Goal: Task Accomplishment & Management: Manage account settings

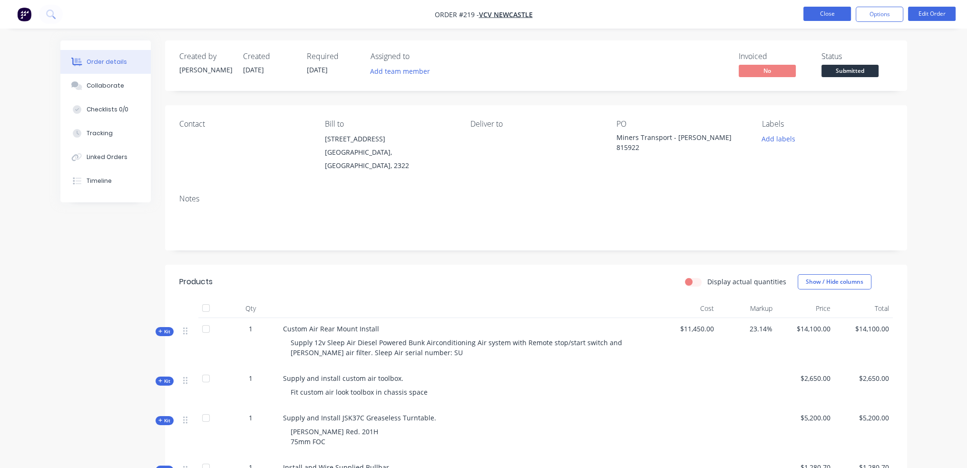
click at [842, 17] on button "Close" at bounding box center [827, 14] width 48 height 14
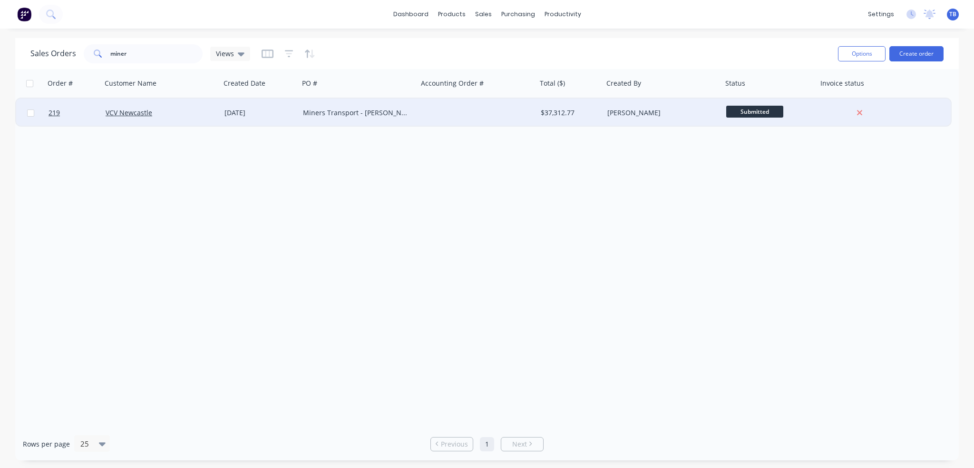
click at [374, 110] on div "Miners Transport - [PERSON_NAME] 815922" at bounding box center [356, 113] width 106 height 10
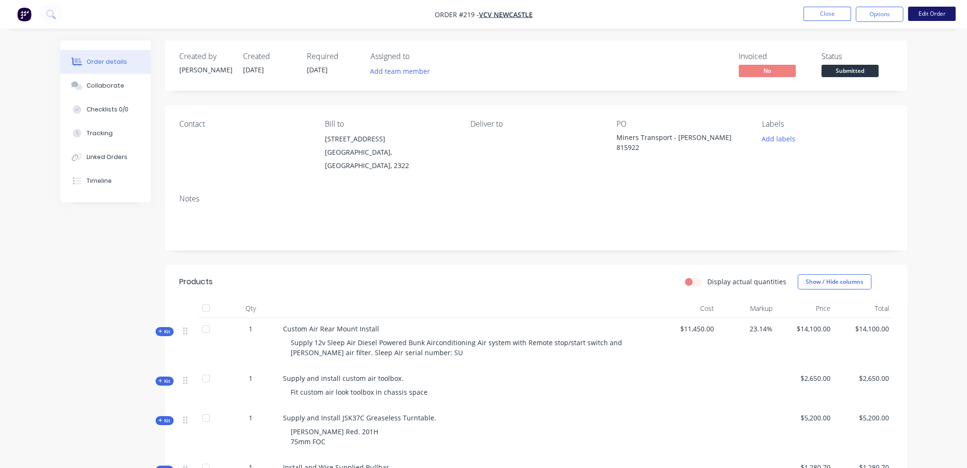
click at [928, 14] on button "Edit Order" at bounding box center [932, 14] width 48 height 14
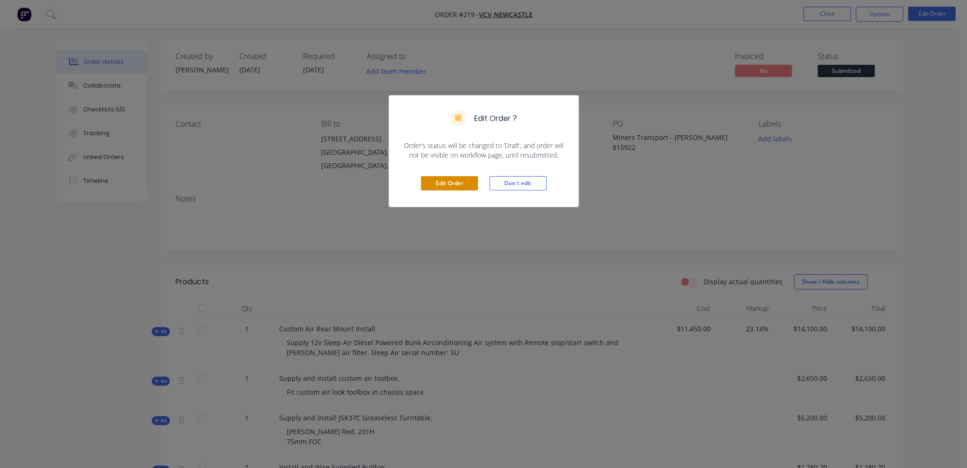
click at [454, 186] on button "Edit Order" at bounding box center [449, 183] width 57 height 14
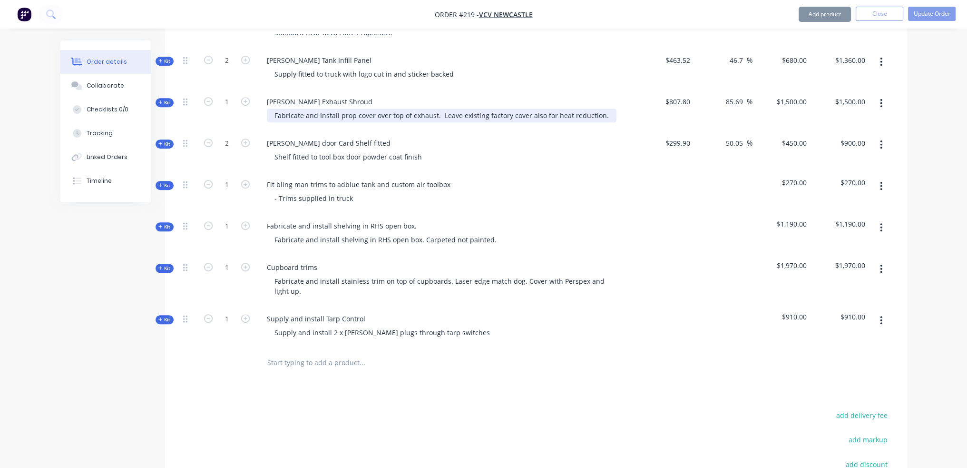
scroll to position [618, 0]
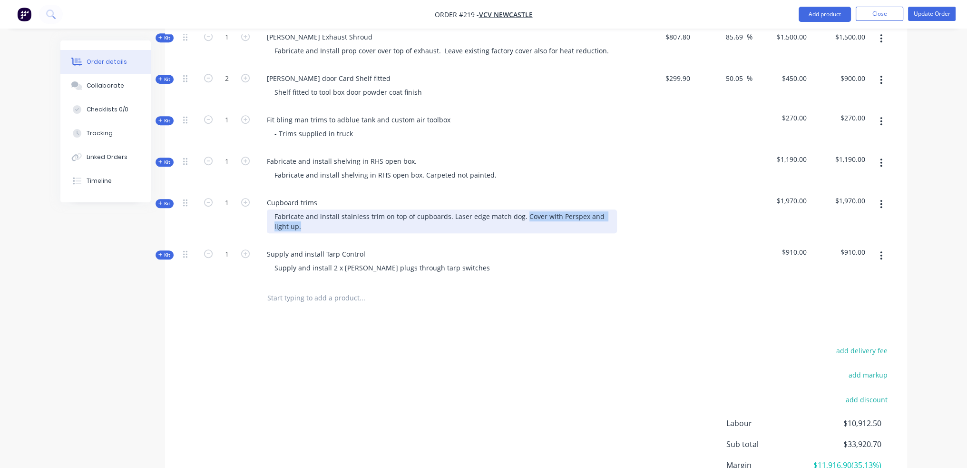
drag, startPoint x: 283, startPoint y: 204, endPoint x: 519, endPoint y: 197, distance: 237.0
click at [519, 209] on div "Fabricate and install stainless trim on top of cupboards. Laser edge match dog.…" at bounding box center [442, 221] width 350 height 24
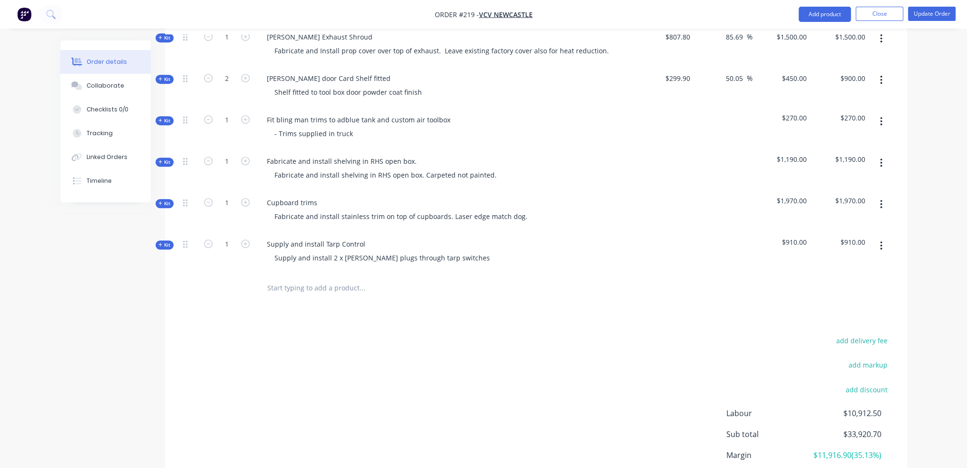
click at [459, 362] on div "add delivery fee add markup add discount Labour $10,912.50 Sub total $33,920.70…" at bounding box center [535, 426] width 713 height 184
click at [279, 278] on input "text" at bounding box center [362, 287] width 190 height 19
drag, startPoint x: 320, startPoint y: 282, endPoint x: 150, endPoint y: 285, distance: 169.4
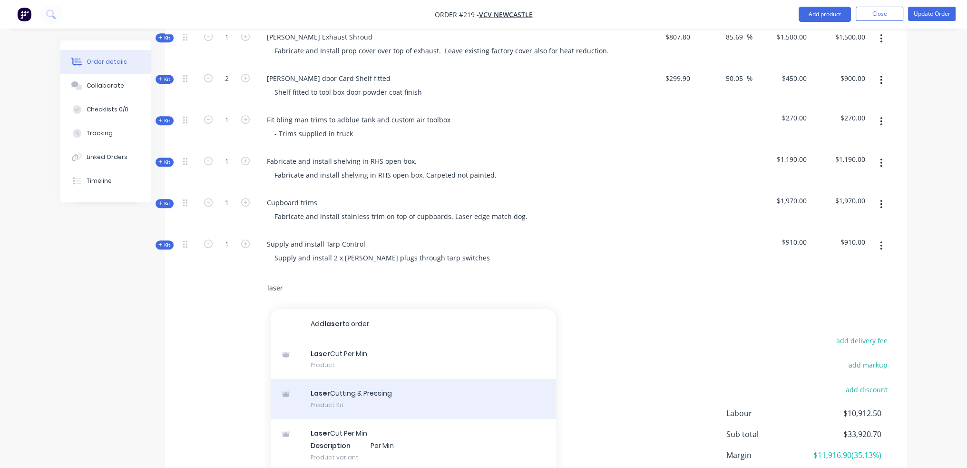
type input "laser"
click at [379, 390] on div "Laser Cutting & Pressing Product Kit" at bounding box center [413, 399] width 285 height 40
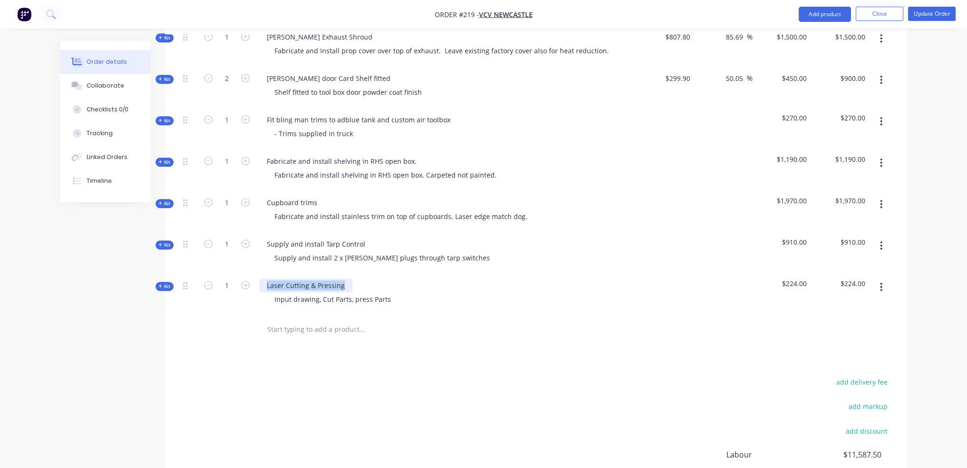
drag, startPoint x: 342, startPoint y: 270, endPoint x: 41, endPoint y: 279, distance: 301.7
drag, startPoint x: 272, startPoint y: 285, endPoint x: 496, endPoint y: 292, distance: 224.1
click at [492, 292] on div "Stainless swing plate Input drawing, Cut Parts, press Parts" at bounding box center [445, 293] width 381 height 41
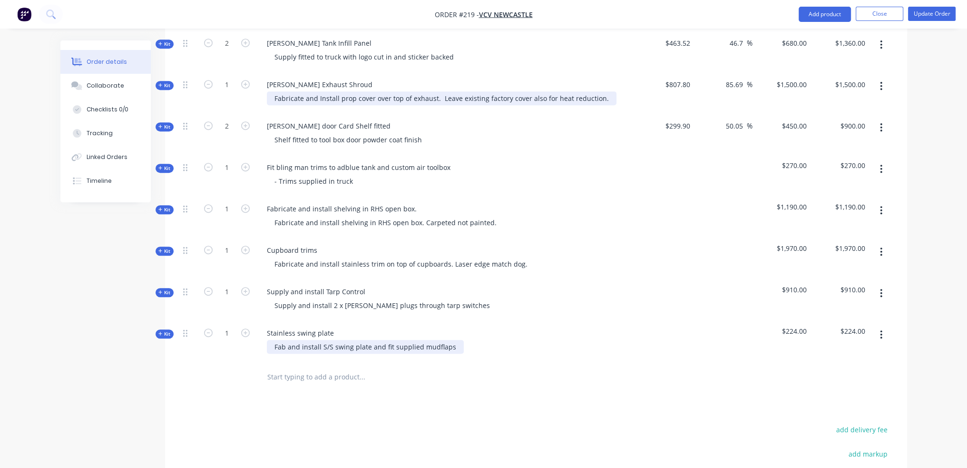
scroll to position [523, 0]
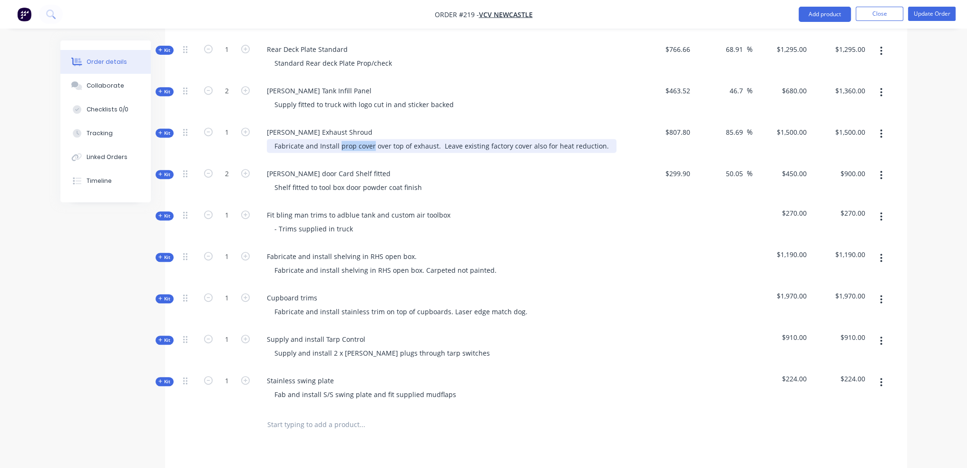
drag, startPoint x: 339, startPoint y: 131, endPoint x: 372, endPoint y: 133, distance: 33.3
click at [372, 139] on div "Fabricate and Install prop cover over top of exhaust. Leave existing factory co…" at bounding box center [442, 146] width 350 height 14
click at [310, 437] on div "Products Show / Hide columns Add product Qty Cost Markup Price Total Kit 1 Cust…" at bounding box center [536, 212] width 742 height 912
click at [156, 377] on div "Kit" at bounding box center [165, 381] width 18 height 9
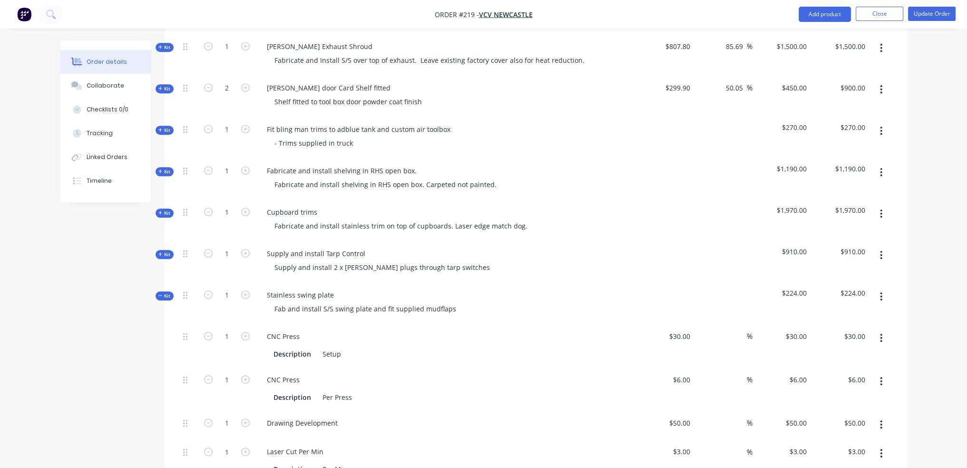
scroll to position [713, 0]
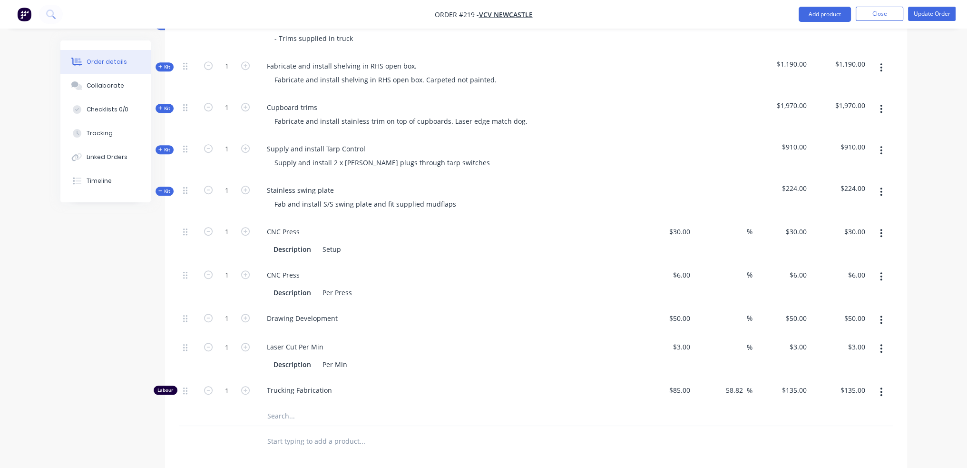
click at [879, 225] on button "button" at bounding box center [881, 233] width 22 height 17
click at [845, 289] on div "Delete" at bounding box center [847, 296] width 73 height 14
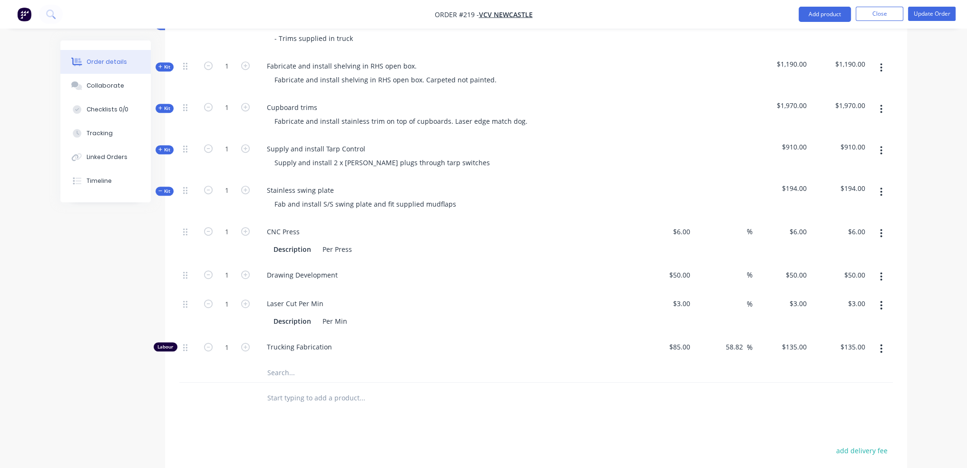
click at [879, 225] on button "button" at bounding box center [881, 233] width 22 height 17
click at [847, 289] on div "Delete" at bounding box center [847, 296] width 73 height 14
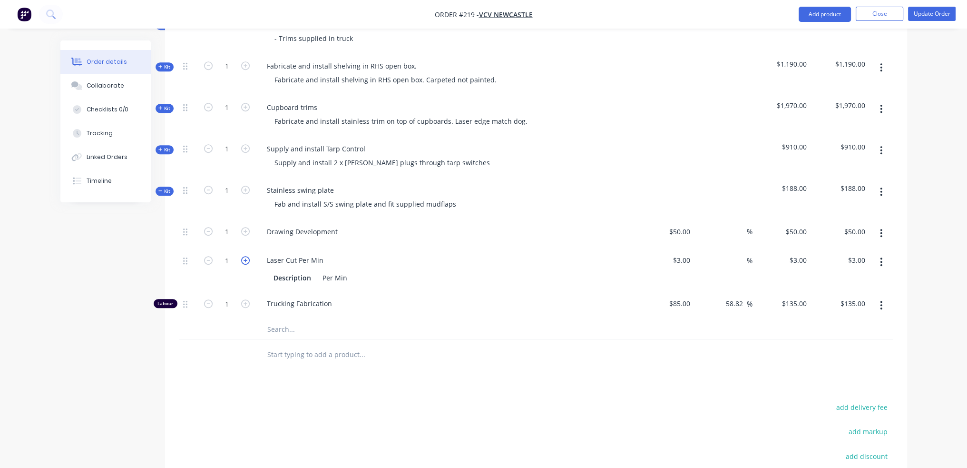
click at [244, 256] on icon "button" at bounding box center [245, 260] width 9 height 9
type input "2"
type input "$6.00"
click at [244, 256] on icon "button" at bounding box center [245, 260] width 9 height 9
type input "3"
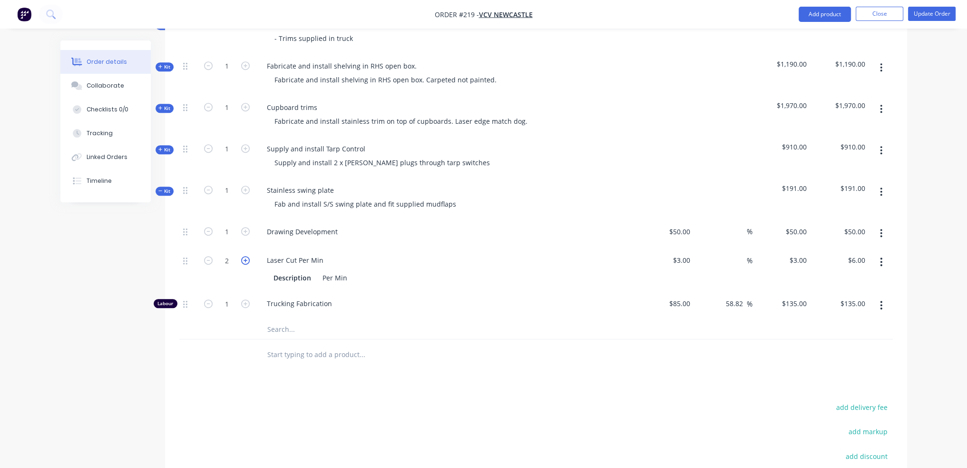
type input "$9.00"
click at [244, 256] on icon "button" at bounding box center [245, 260] width 9 height 9
type input "4"
type input "$12.00"
click at [244, 256] on icon "button" at bounding box center [245, 260] width 9 height 9
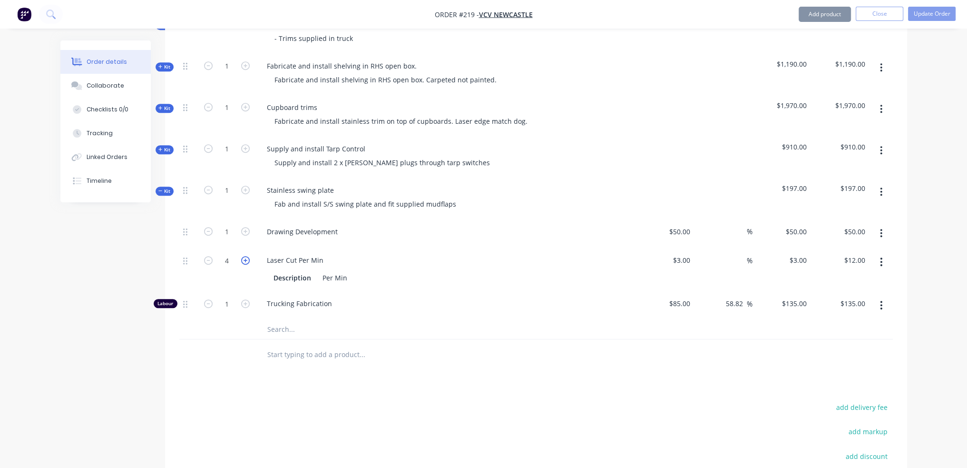
type input "5"
type input "$15.00"
click at [244, 256] on icon "button" at bounding box center [245, 260] width 9 height 9
type input "6"
type input "$18.00"
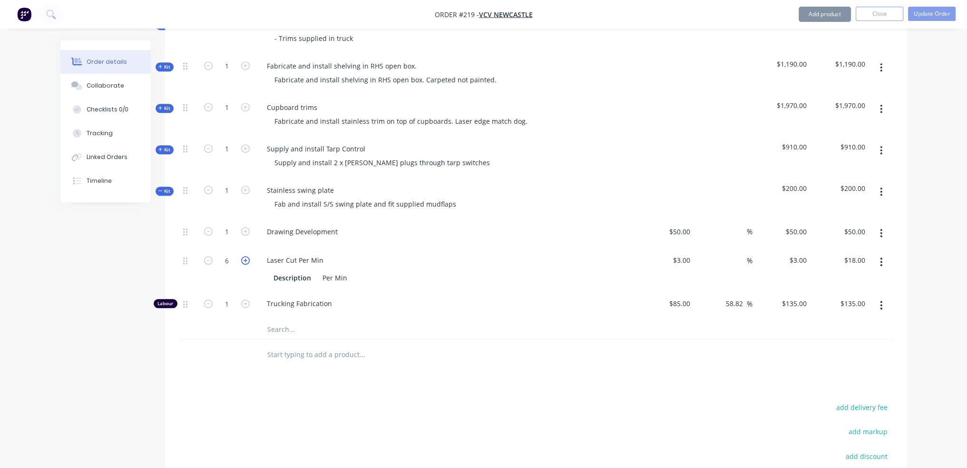
click at [244, 256] on icon "button" at bounding box center [245, 260] width 9 height 9
type input "7"
type input "$21.00"
click at [244, 256] on icon "button" at bounding box center [245, 260] width 9 height 9
type input "8"
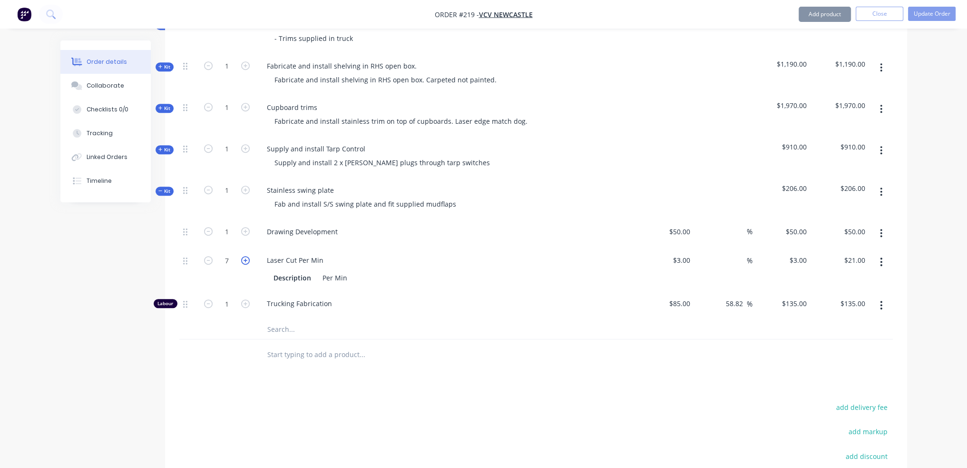
type input "$24.00"
click at [244, 256] on icon "button" at bounding box center [245, 260] width 9 height 9
type input "9"
type input "$27.00"
click at [244, 256] on icon "button" at bounding box center [245, 260] width 9 height 9
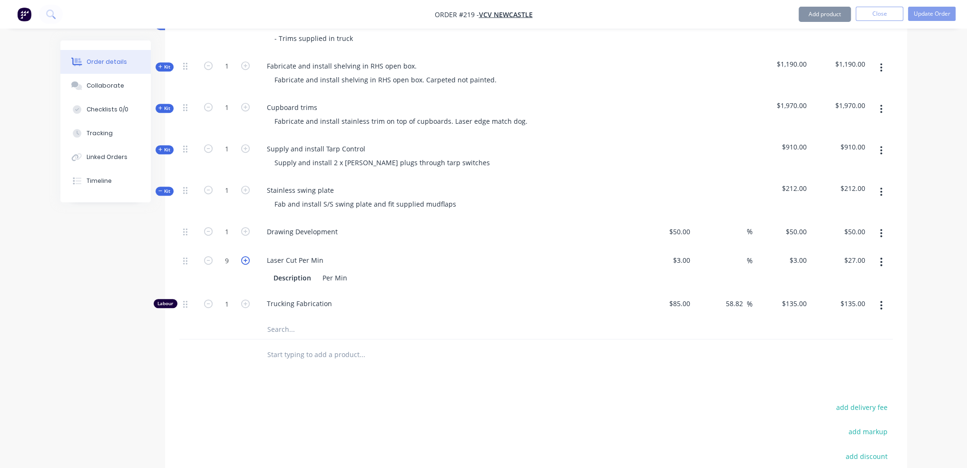
type input "10"
type input "$30.00"
click at [244, 256] on icon "button" at bounding box center [245, 260] width 9 height 9
type input "11"
type input "$33.00"
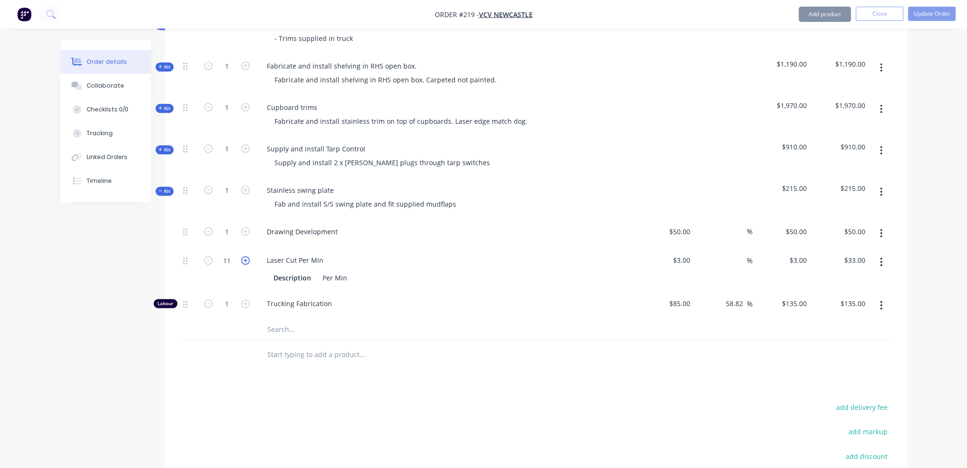
click at [244, 256] on icon "button" at bounding box center [245, 260] width 9 height 9
type input "12"
type input "$36.00"
click at [244, 256] on icon "button" at bounding box center [245, 260] width 9 height 9
type input "13"
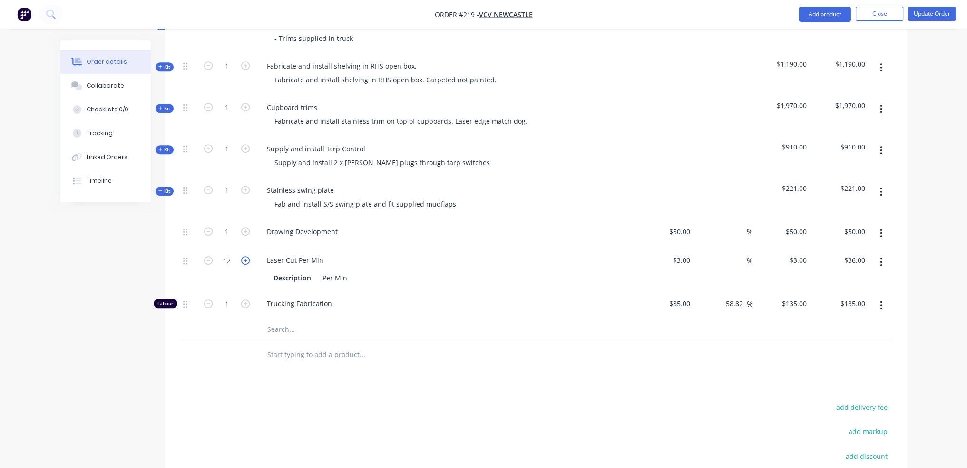
type input "$39.00"
click at [244, 256] on icon "button" at bounding box center [245, 260] width 9 height 9
type input "14"
type input "$42.00"
click at [244, 256] on icon "button" at bounding box center [245, 260] width 9 height 9
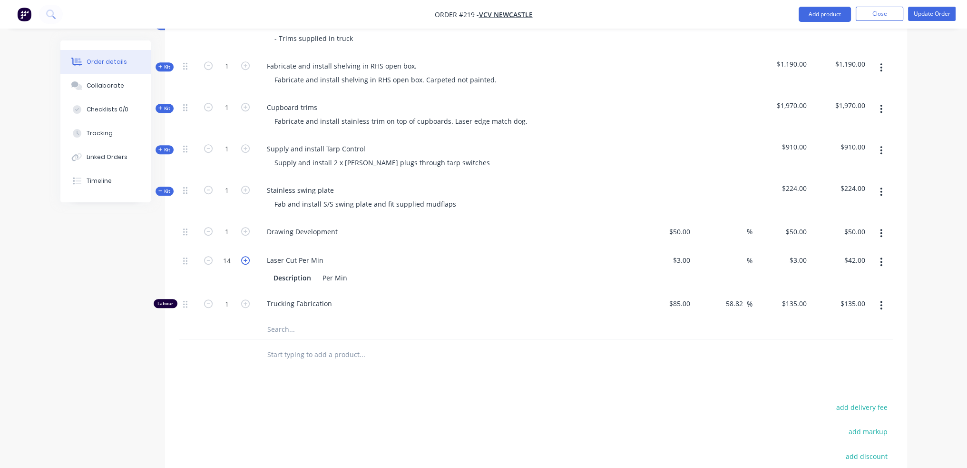
type input "15"
type input "$45.00"
click at [244, 256] on icon "button" at bounding box center [245, 260] width 9 height 9
type input "16"
type input "$48.00"
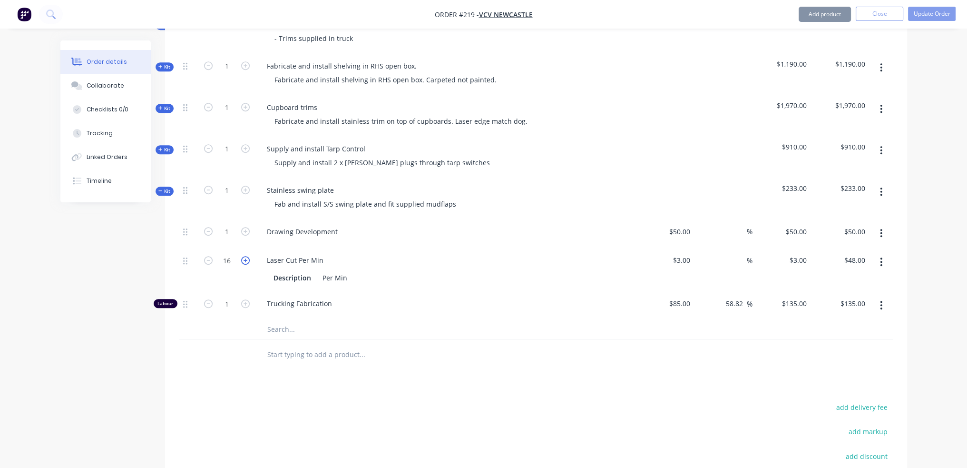
click at [244, 256] on icon "button" at bounding box center [245, 260] width 9 height 9
type input "17"
type input "$51.00"
click at [244, 256] on icon "button" at bounding box center [245, 260] width 9 height 9
type input "18"
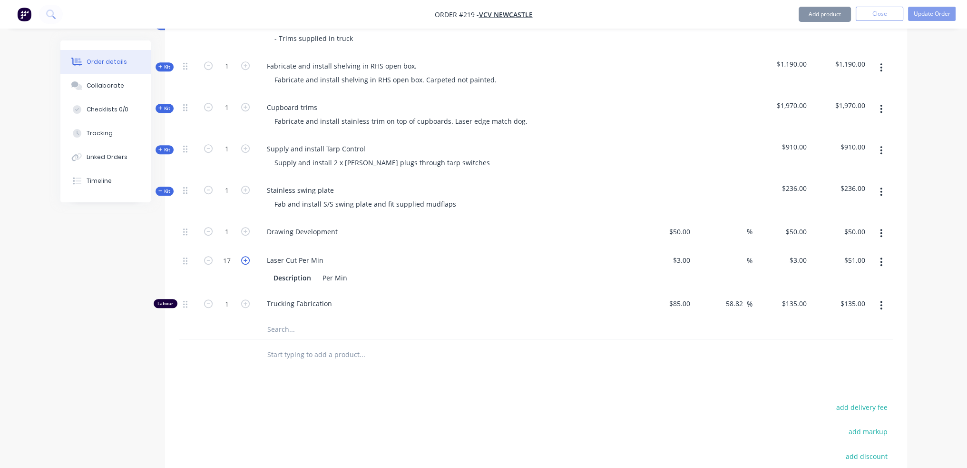
type input "$54.00"
click at [244, 256] on icon "button" at bounding box center [245, 260] width 9 height 9
type input "19"
type input "$57.00"
click at [244, 256] on icon "button" at bounding box center [245, 260] width 9 height 9
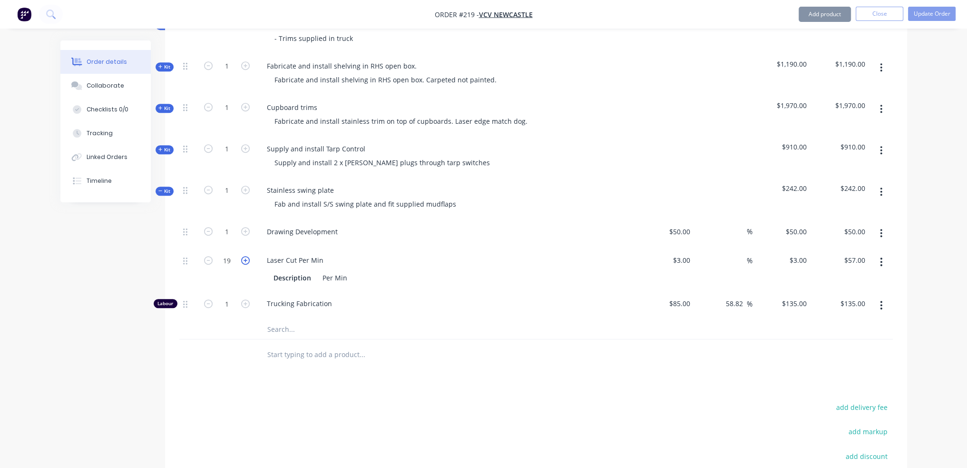
type input "20"
type input "$60.00"
click at [244, 256] on icon "button" at bounding box center [245, 260] width 9 height 9
type input "21"
type input "$63.00"
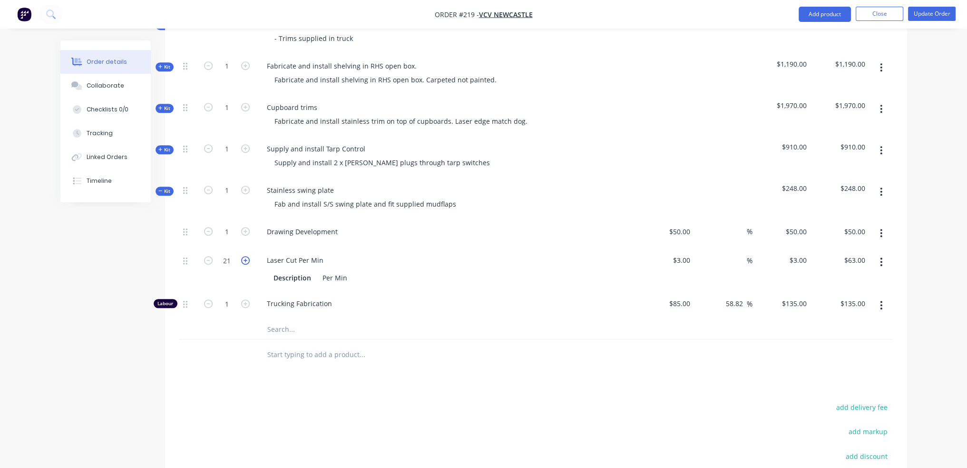
click at [244, 256] on icon "button" at bounding box center [245, 260] width 9 height 9
type input "22"
type input "$66.00"
click at [244, 256] on icon "button" at bounding box center [245, 260] width 9 height 9
type input "23"
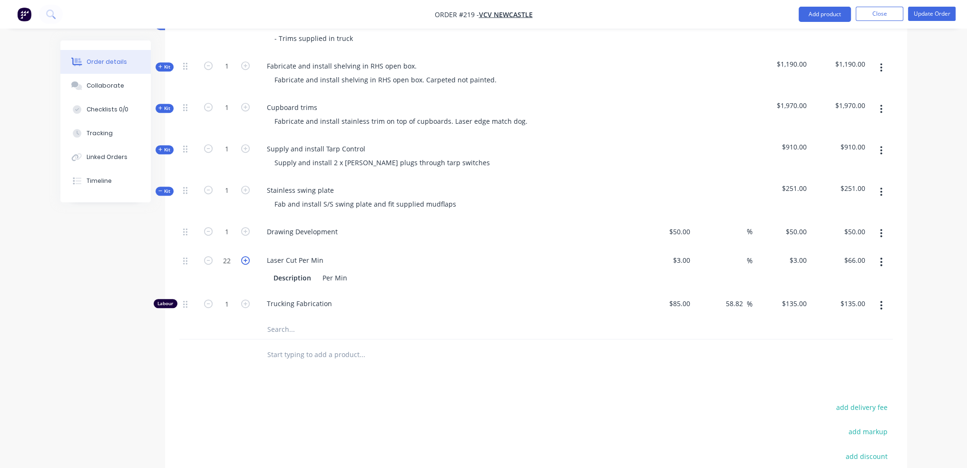
type input "$69.00"
click at [244, 256] on icon "button" at bounding box center [245, 260] width 9 height 9
type input "24"
type input "$72.00"
click at [244, 256] on icon "button" at bounding box center [245, 260] width 9 height 9
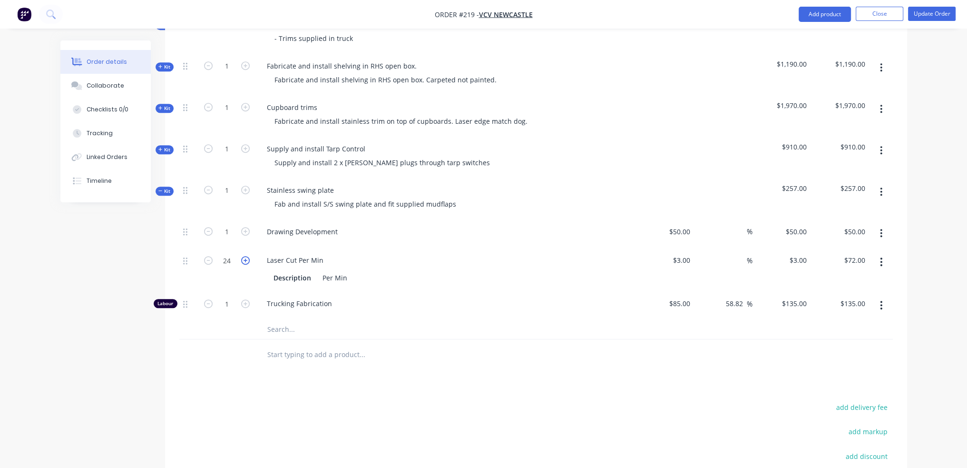
type input "25"
type input "$75.00"
click at [244, 256] on icon "button" at bounding box center [245, 260] width 9 height 9
type input "26"
type input "$78.00"
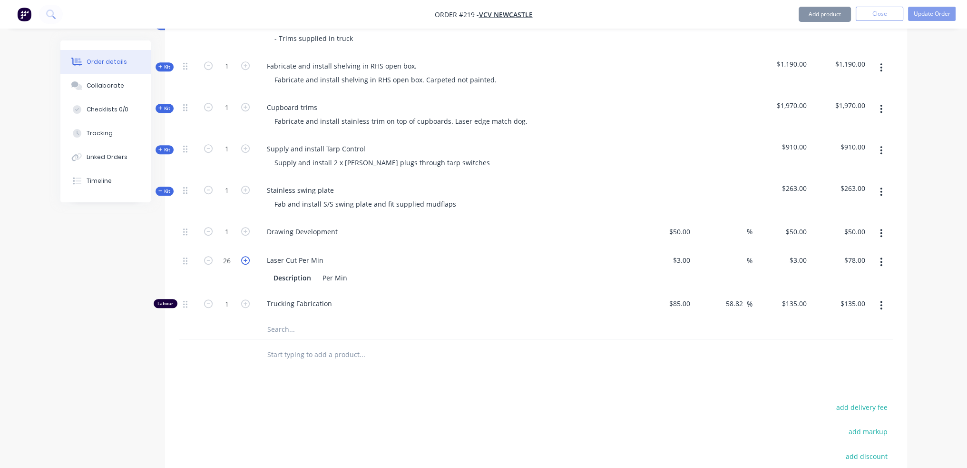
click at [244, 256] on icon "button" at bounding box center [245, 260] width 9 height 9
type input "27"
type input "$81.00"
click at [244, 256] on icon "button" at bounding box center [245, 260] width 9 height 9
type input "28"
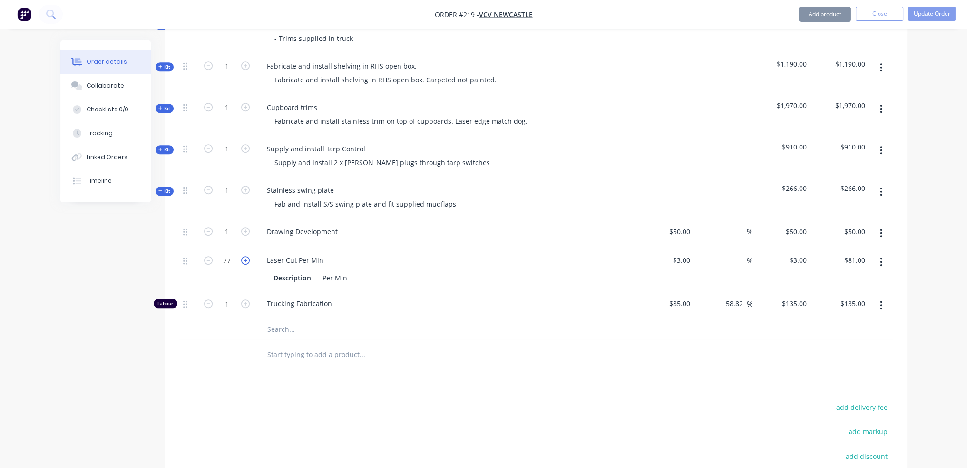
type input "$84.00"
click at [244, 256] on icon "button" at bounding box center [245, 260] width 9 height 9
type input "29"
type input "$87.00"
click at [244, 256] on icon "button" at bounding box center [245, 260] width 9 height 9
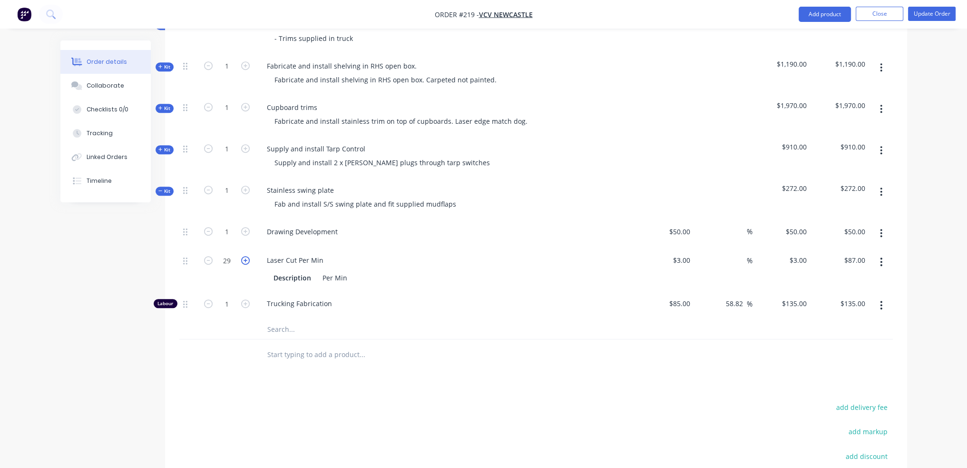
type input "30"
type input "$90.00"
click at [244, 299] on icon "button" at bounding box center [245, 303] width 9 height 9
type input "2"
type input "$270.00"
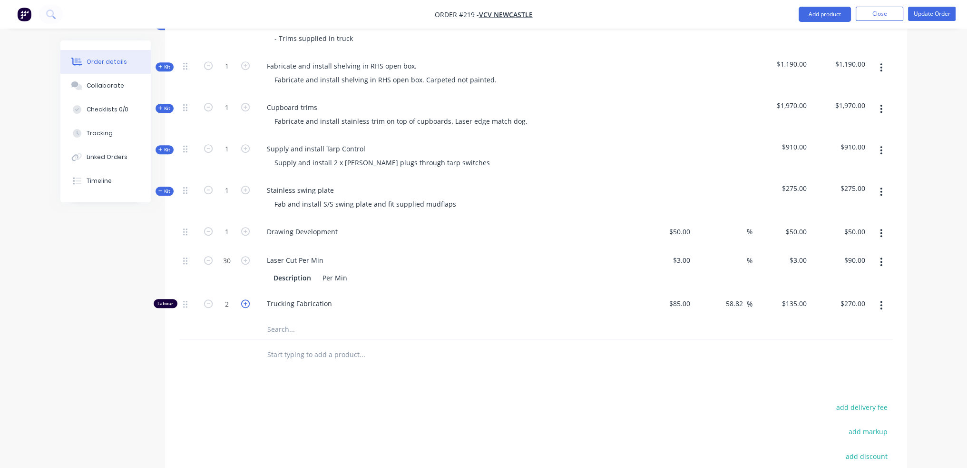
click at [244, 299] on icon "button" at bounding box center [245, 303] width 9 height 9
type input "3"
type input "$405.00"
click at [244, 299] on icon "button" at bounding box center [245, 303] width 9 height 9
type input "4"
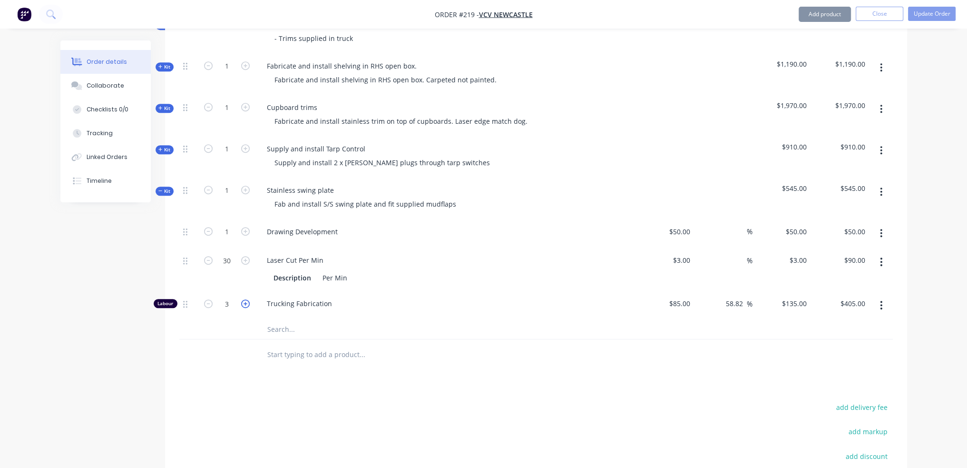
type input "$540.00"
click at [244, 299] on icon "button" at bounding box center [245, 303] width 9 height 9
type input "5"
type input "$675.00"
click at [209, 299] on icon "button" at bounding box center [208, 303] width 9 height 9
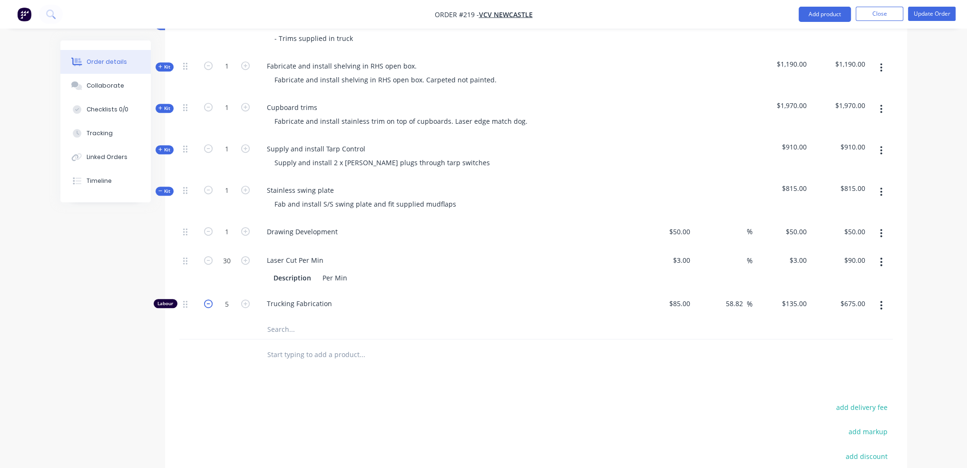
type input "4"
type input "$540.00"
click at [237, 352] on div at bounding box center [226, 354] width 57 height 31
click at [167, 187] on span "Kit" at bounding box center [164, 190] width 12 height 7
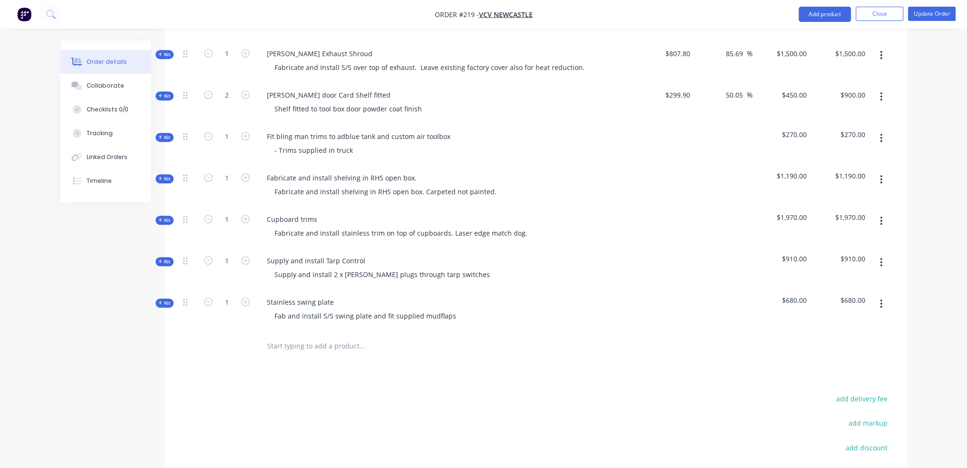
scroll to position [618, 0]
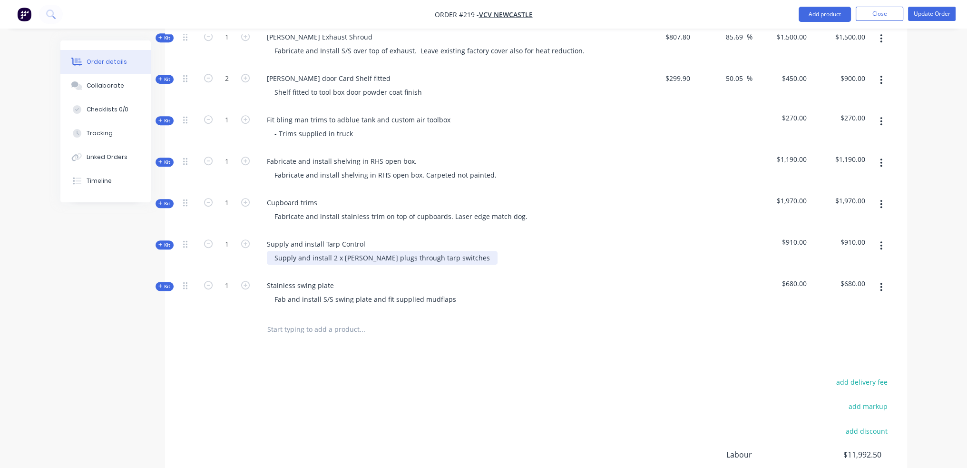
click at [459, 251] on div "Supply and install 2 x Anderson plugs through tarp switches" at bounding box center [382, 258] width 231 height 14
drag, startPoint x: 436, startPoint y: 385, endPoint x: 404, endPoint y: 351, distance: 46.5
click at [436, 381] on div "add delivery fee add markup add discount Labour $11,992.50 Sub total $34,600.70…" at bounding box center [535, 467] width 713 height 184
click at [528, 251] on div "Supply and install 2 x Anderson plugs through tarp switches and control solenoi…" at bounding box center [418, 258] width 302 height 14
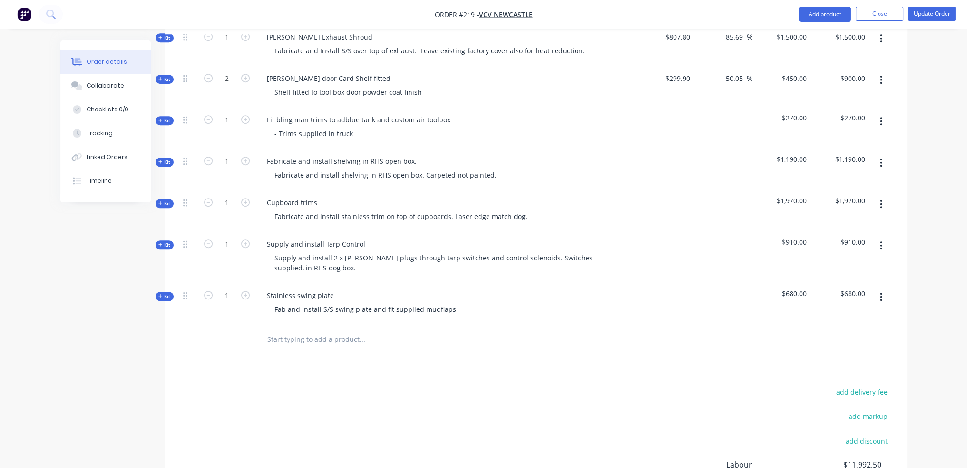
click at [370, 392] on div "add delivery fee add markup add discount Labour $11,992.50 Sub total $34,600.70…" at bounding box center [535, 477] width 713 height 184
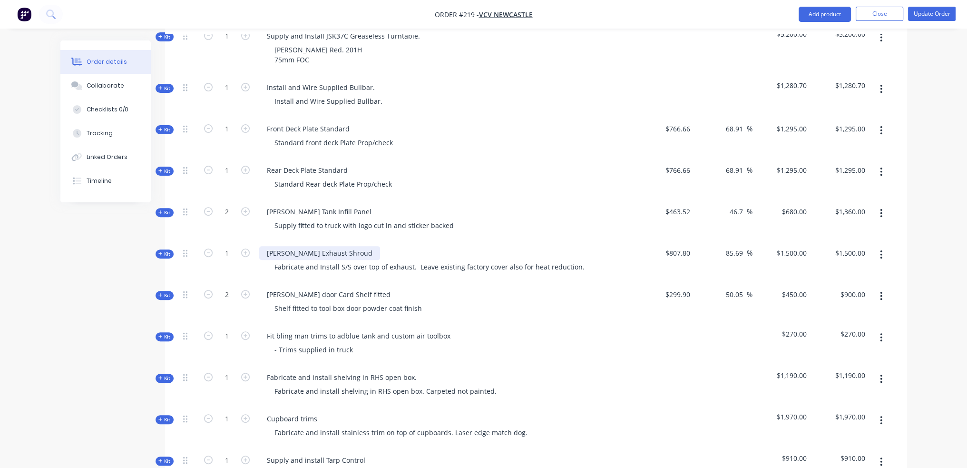
scroll to position [381, 0]
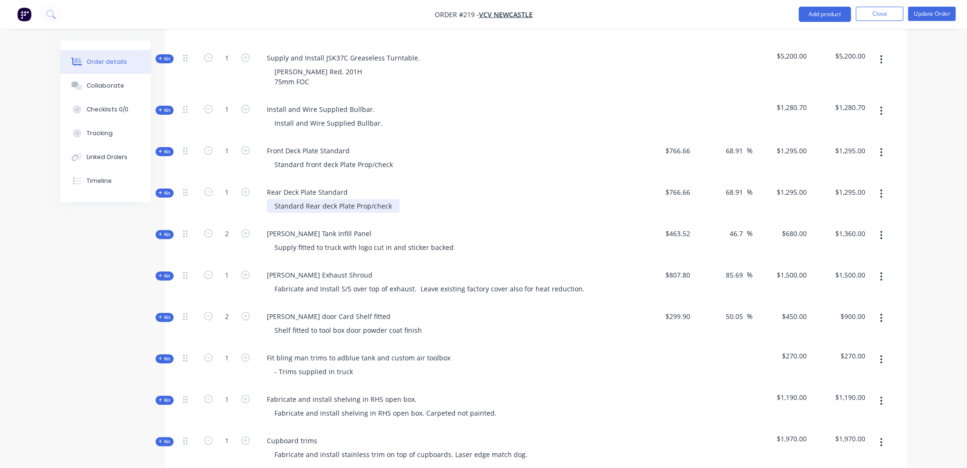
click at [389, 199] on div "Standard Rear deck Plate Prop/check" at bounding box center [333, 206] width 133 height 14
drag, startPoint x: 390, startPoint y: 192, endPoint x: 369, endPoint y: 194, distance: 21.5
click at [369, 199] on div "Standard Rear deck Plate Prop/check" at bounding box center [333, 206] width 133 height 14
click at [390, 157] on div "Standard front deck Plate Prop/check" at bounding box center [334, 164] width 134 height 14
drag, startPoint x: 390, startPoint y: 150, endPoint x: 370, endPoint y: 150, distance: 20.0
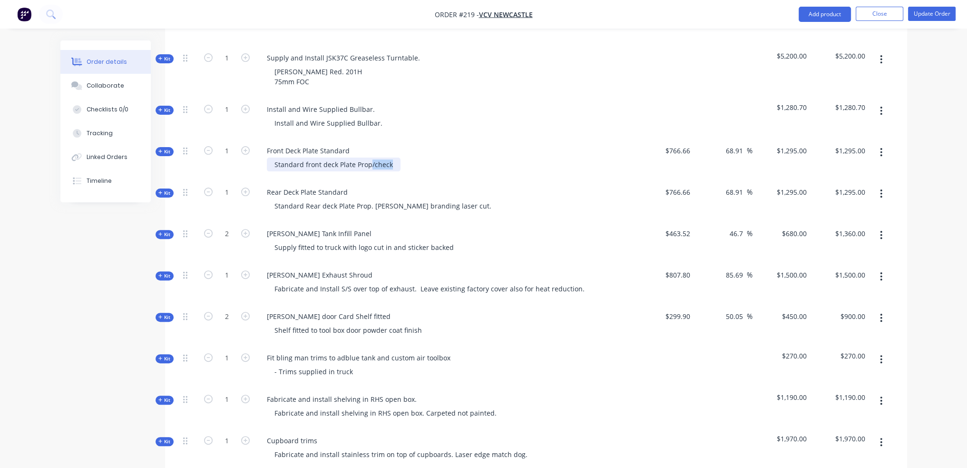
click at [370, 157] on div "Standard front deck Plate Prop/check" at bounding box center [334, 164] width 134 height 14
click at [101, 296] on div "Created by Tyler Created 25/08/25 Required 25/08/25 Assigned to Add team member…" at bounding box center [483, 247] width 847 height 1175
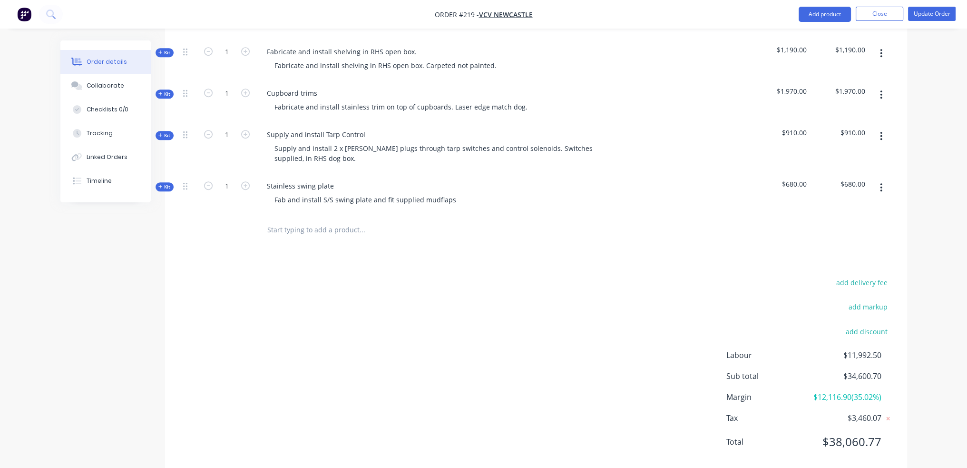
scroll to position [744, 0]
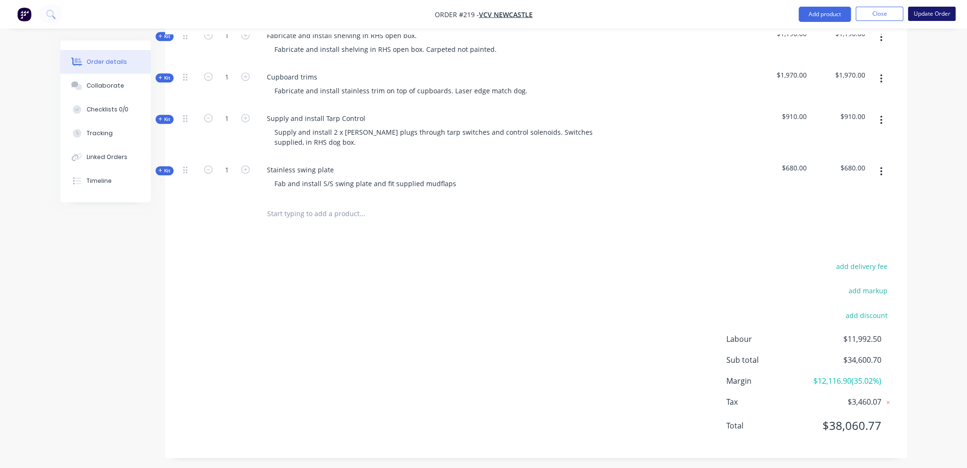
click at [947, 10] on button "Update Order" at bounding box center [932, 14] width 48 height 14
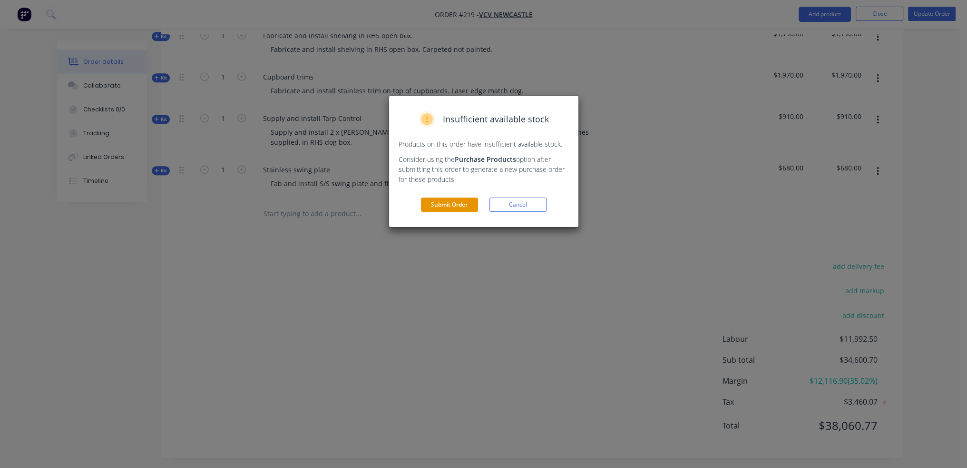
click at [453, 207] on button "Submit Order" at bounding box center [449, 204] width 57 height 14
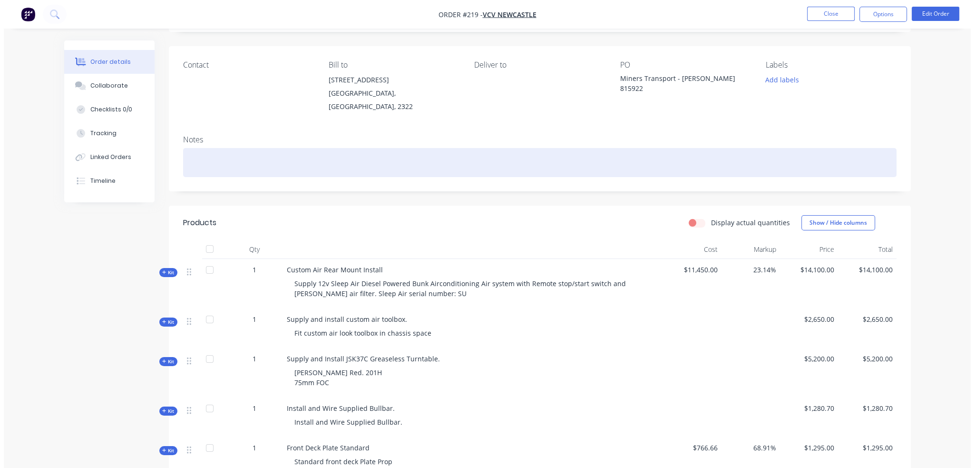
scroll to position [0, 0]
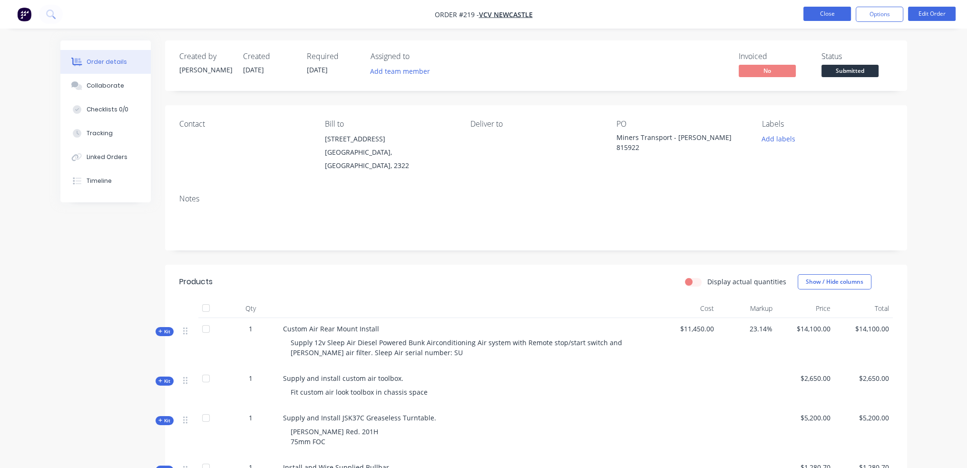
click at [835, 13] on button "Close" at bounding box center [827, 14] width 48 height 14
